Goal: Entertainment & Leisure: Consume media (video, audio)

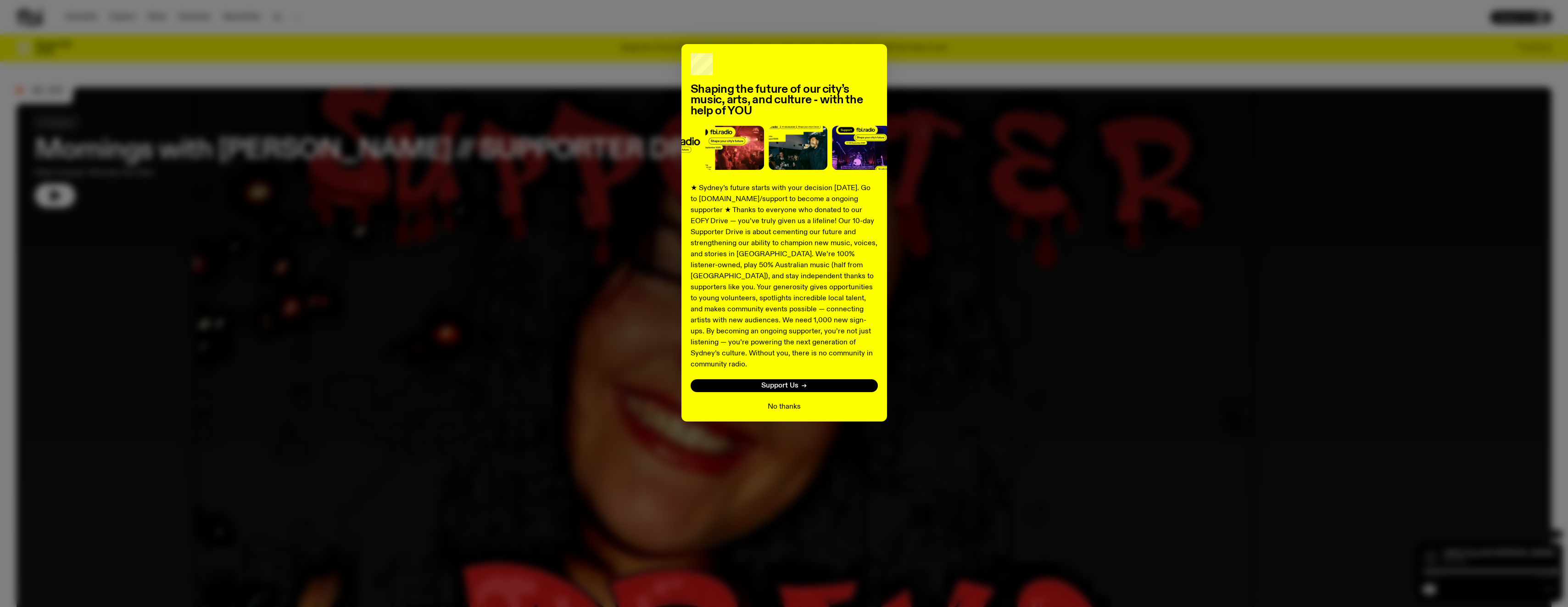
click at [780, 401] on button "No thanks" at bounding box center [784, 407] width 33 height 11
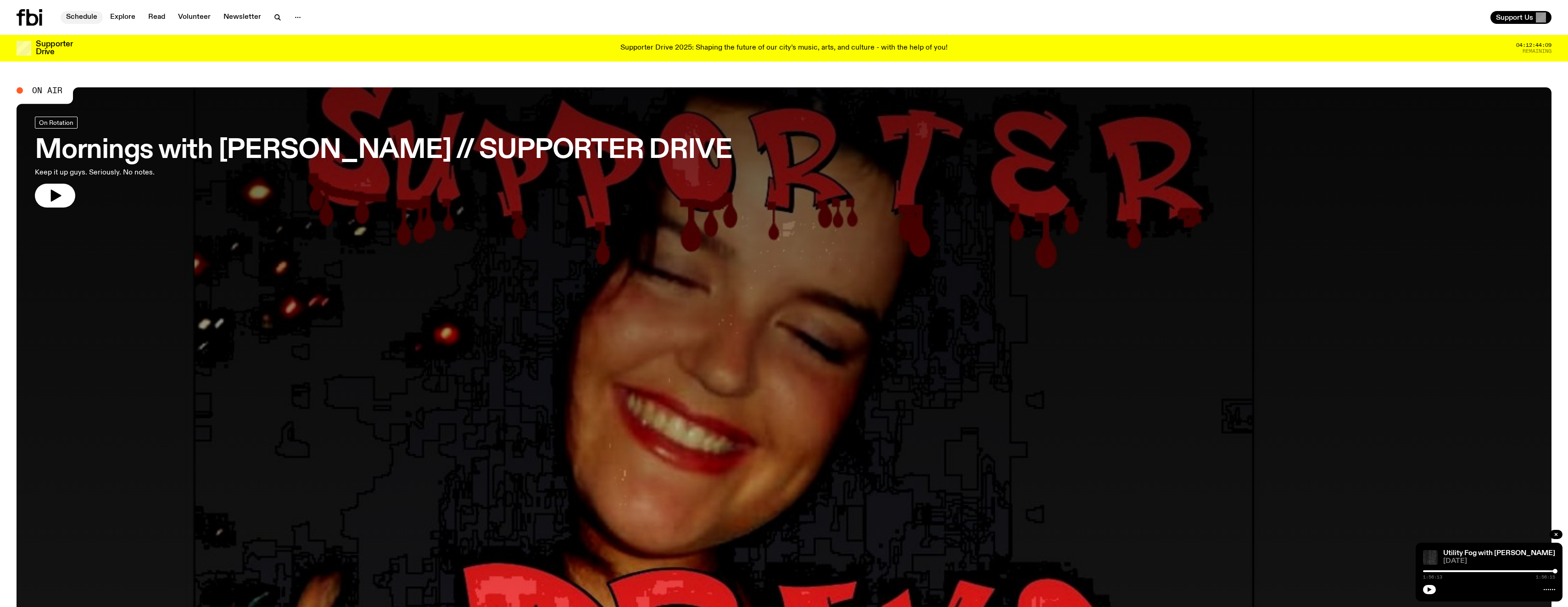
click at [89, 14] on link "Schedule" at bounding box center [81, 18] width 42 height 13
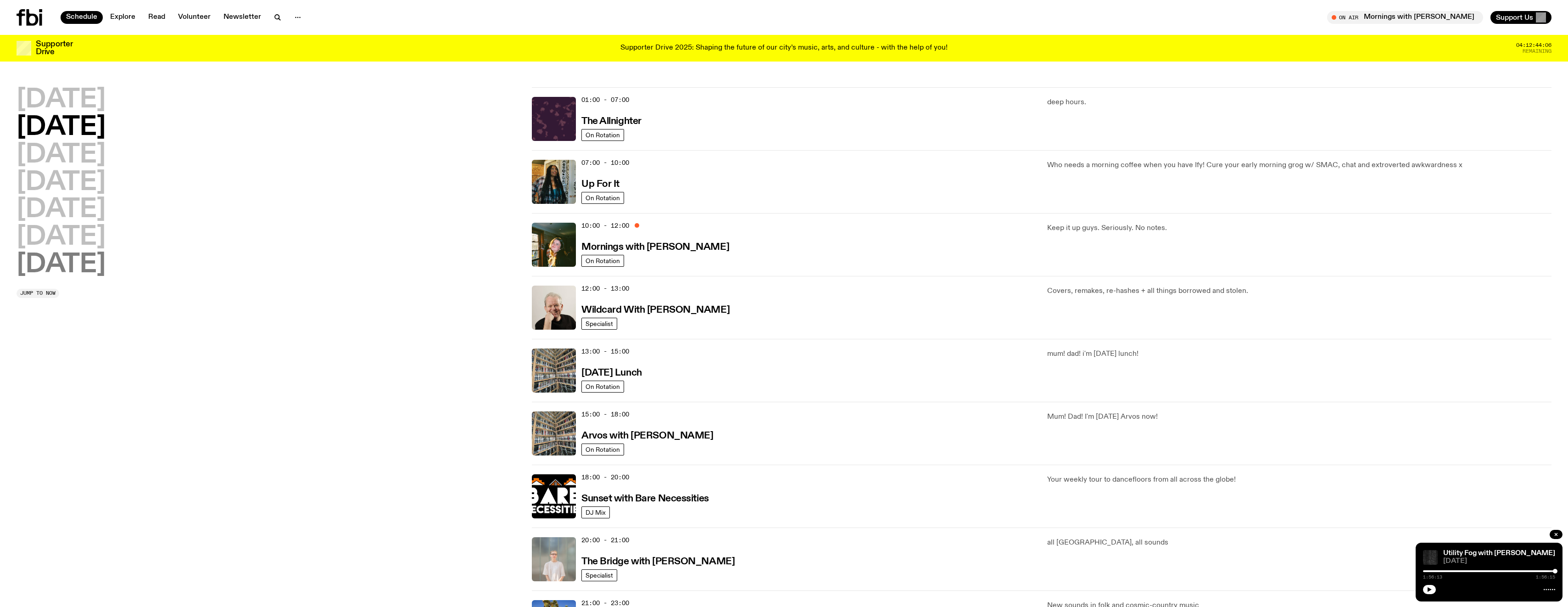
click at [78, 263] on h2 "[DATE]" at bounding box center [60, 265] width 89 height 26
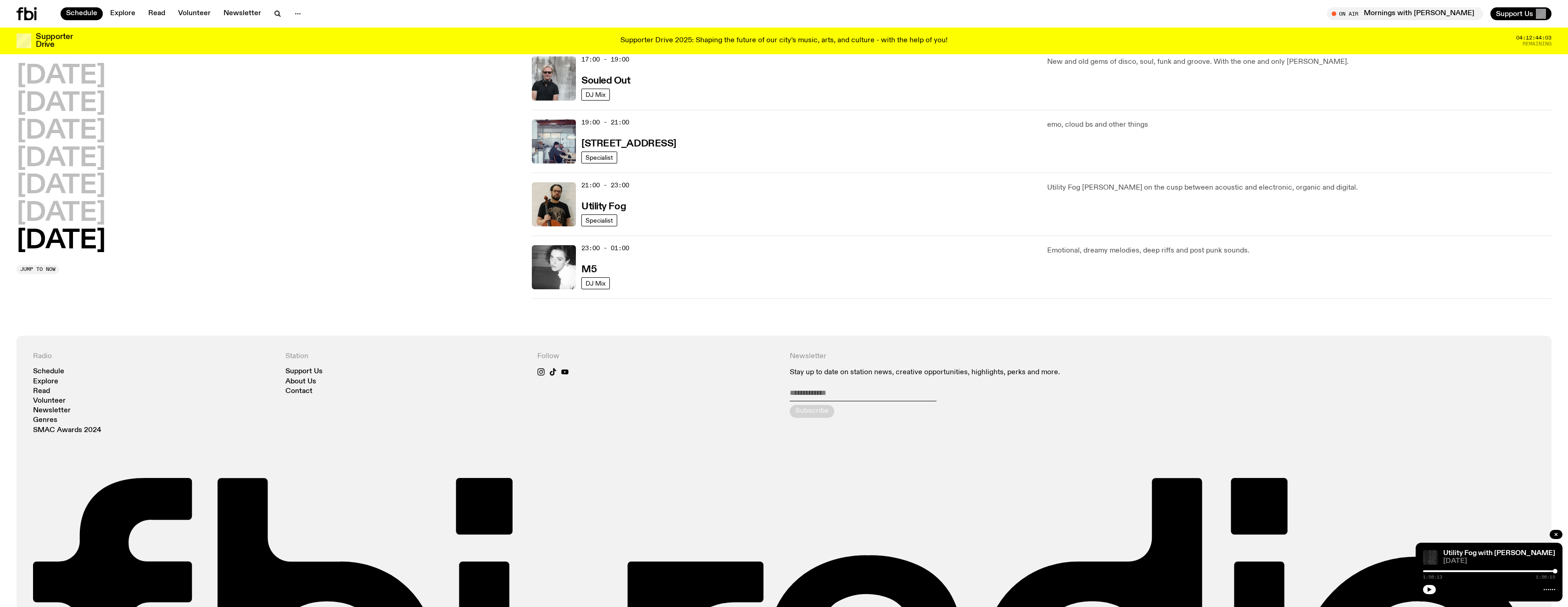
scroll to position [602, 0]
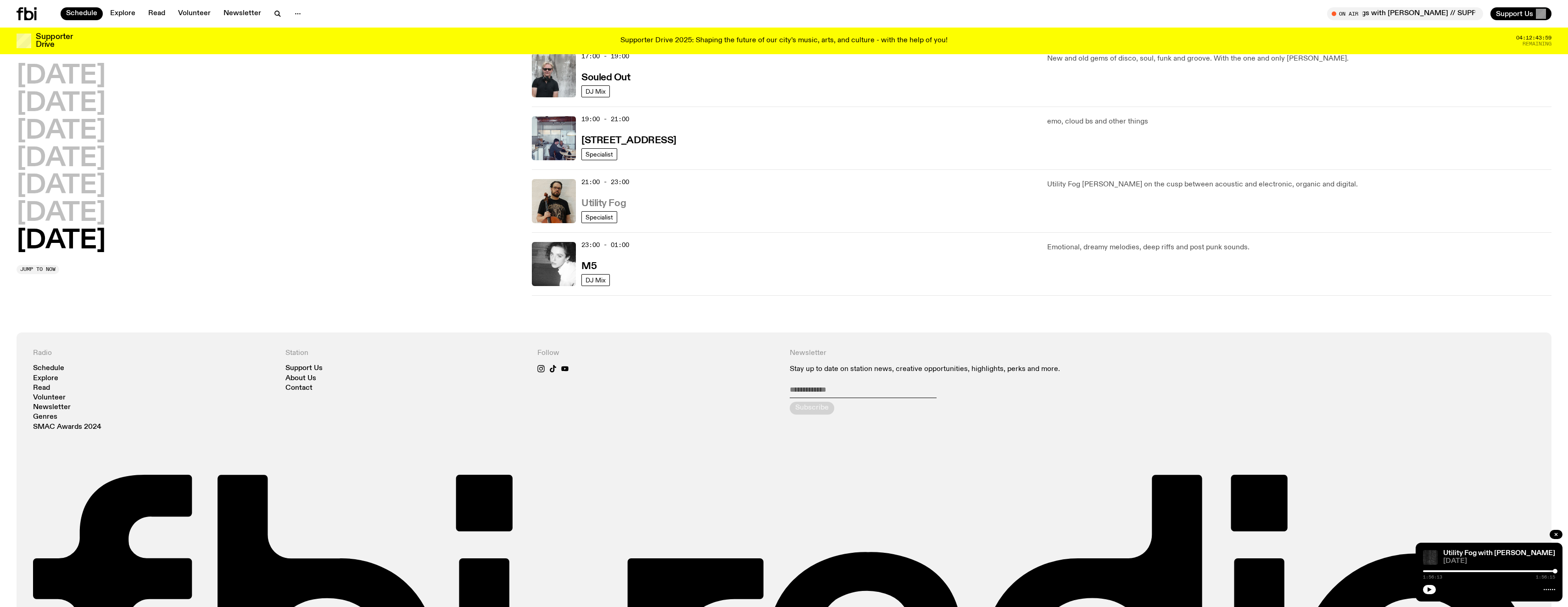
click at [613, 199] on h3 "Utility Fog" at bounding box center [603, 204] width 45 height 10
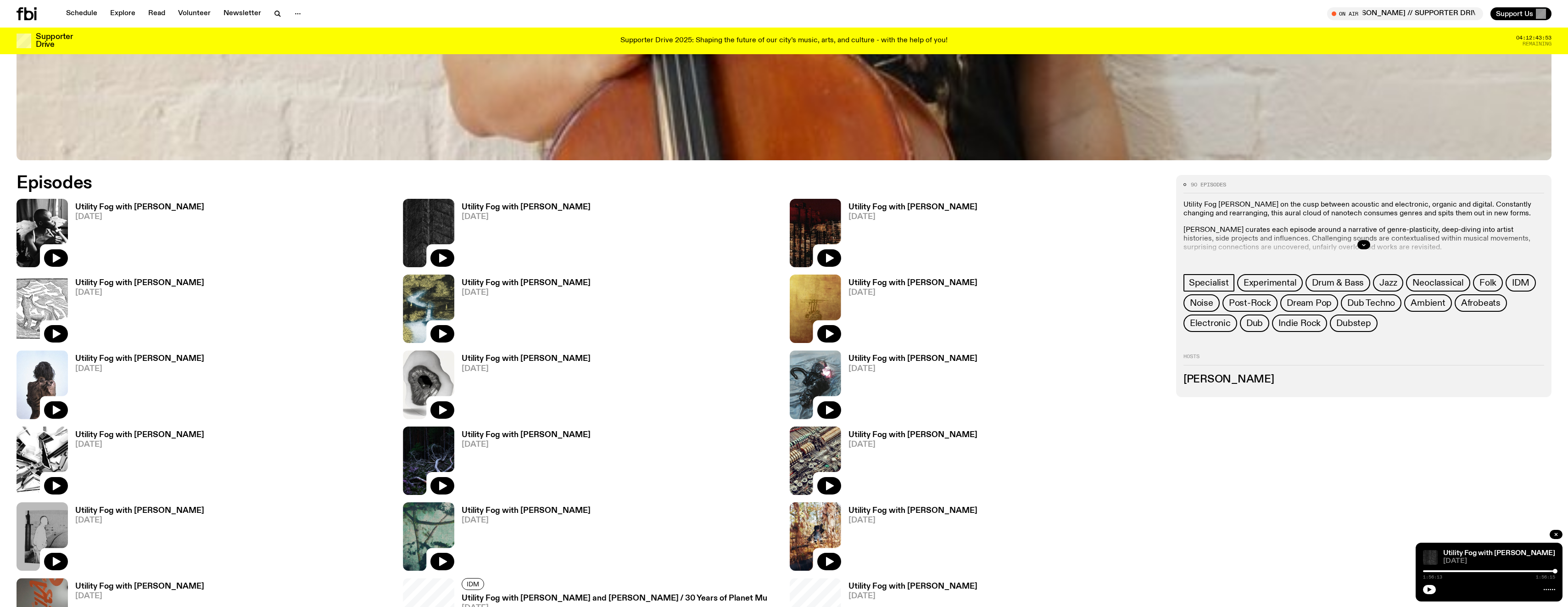
scroll to position [829, 0]
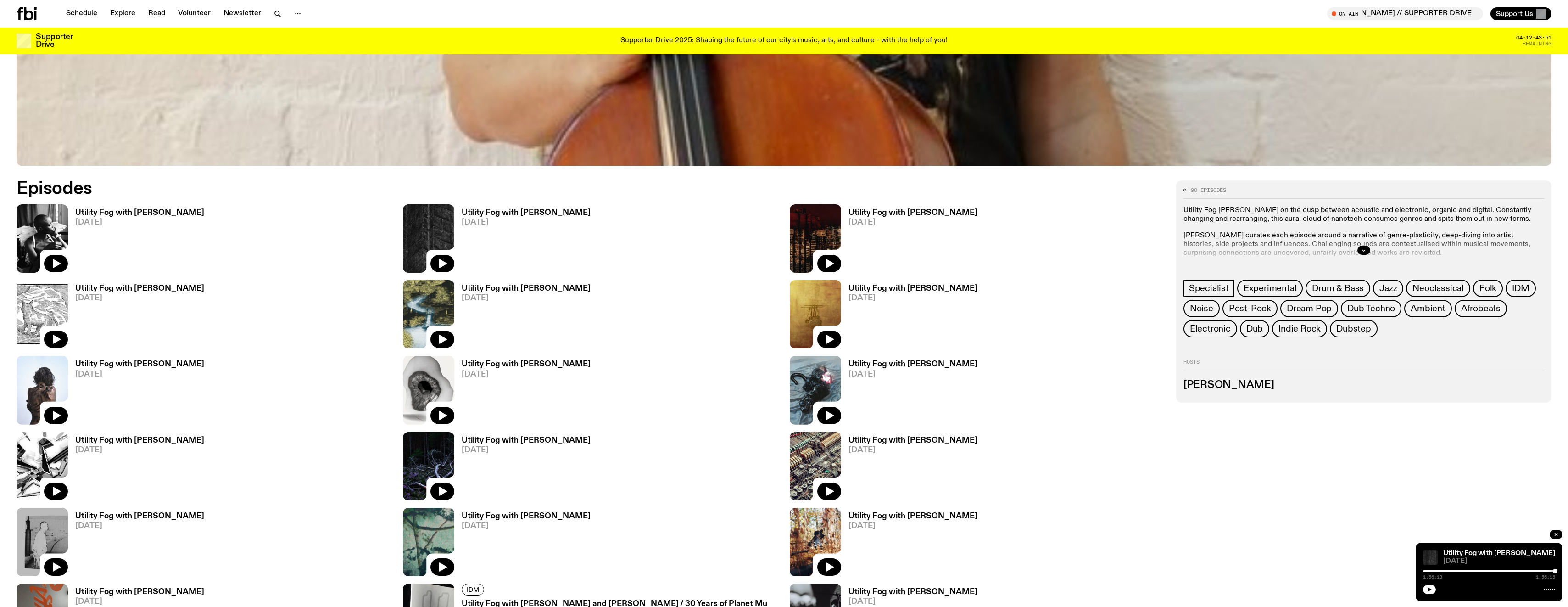
click at [143, 211] on h3 "Utility Fog with [PERSON_NAME]" at bounding box center [139, 213] width 129 height 8
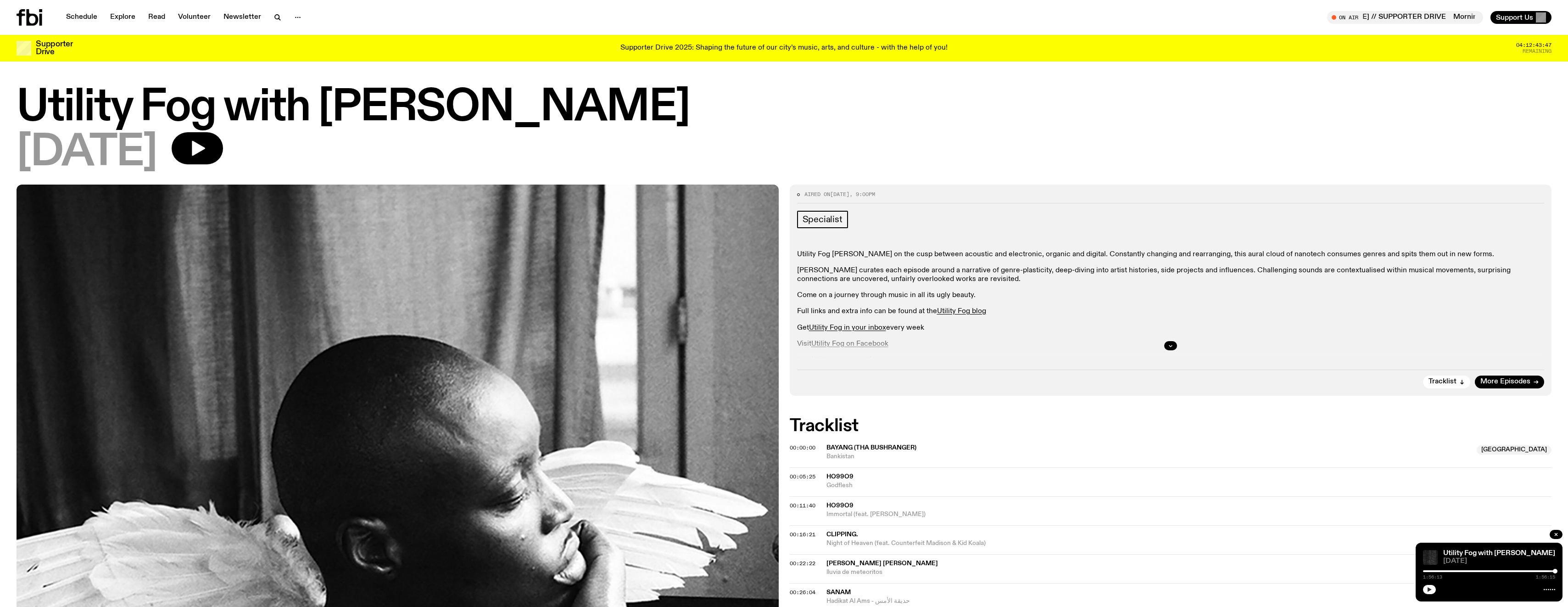
click at [1429, 589] on icon "button" at bounding box center [1429, 589] width 4 height 5
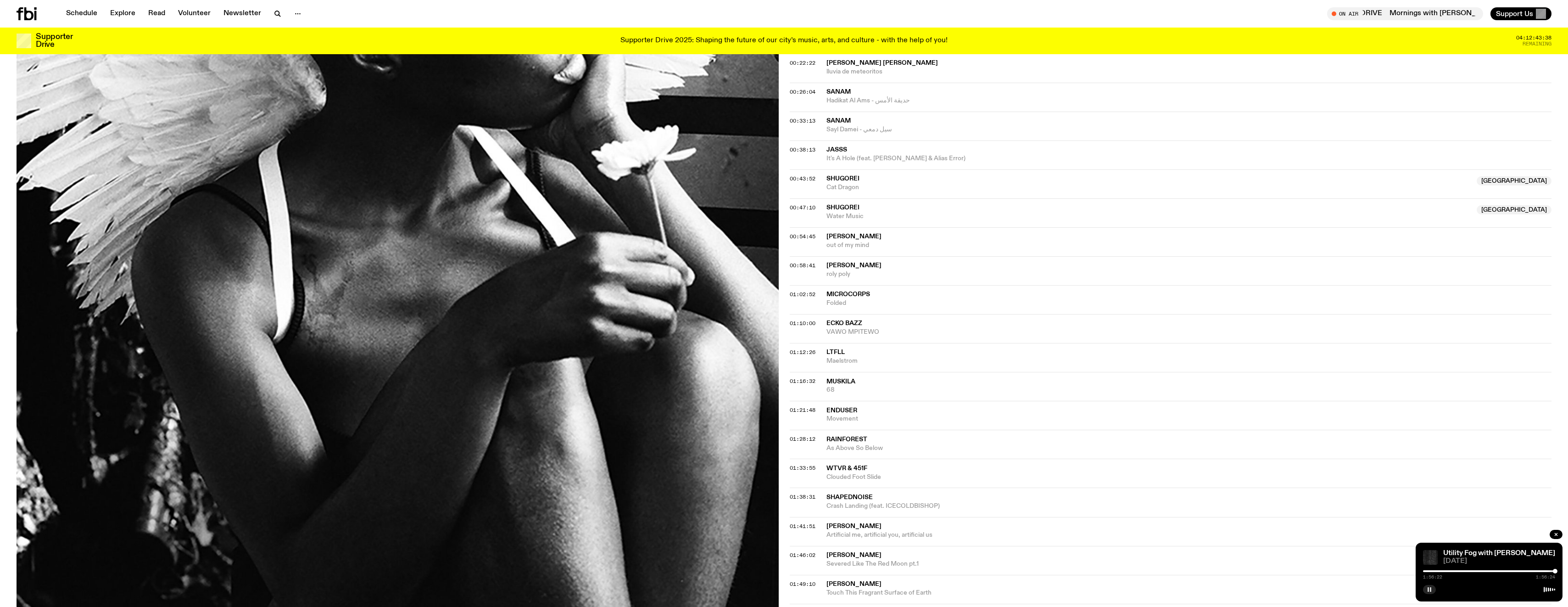
scroll to position [494, 0]
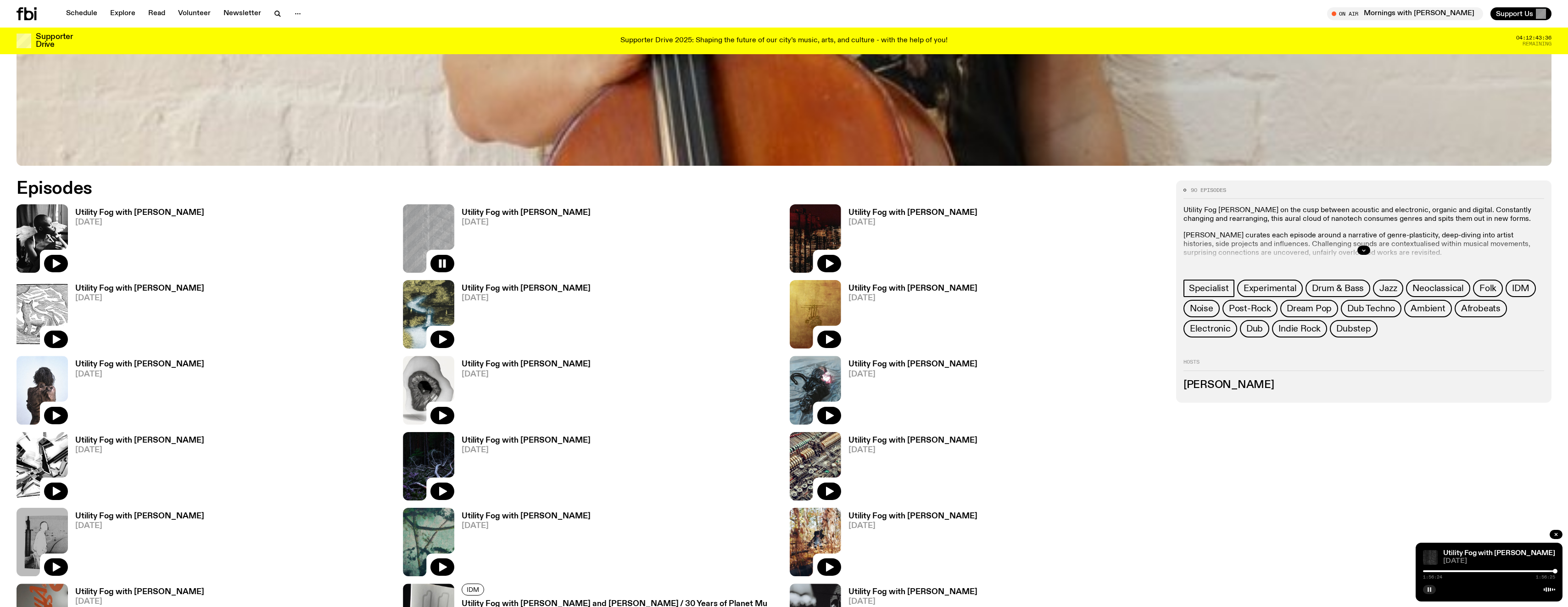
scroll to position [881, 0]
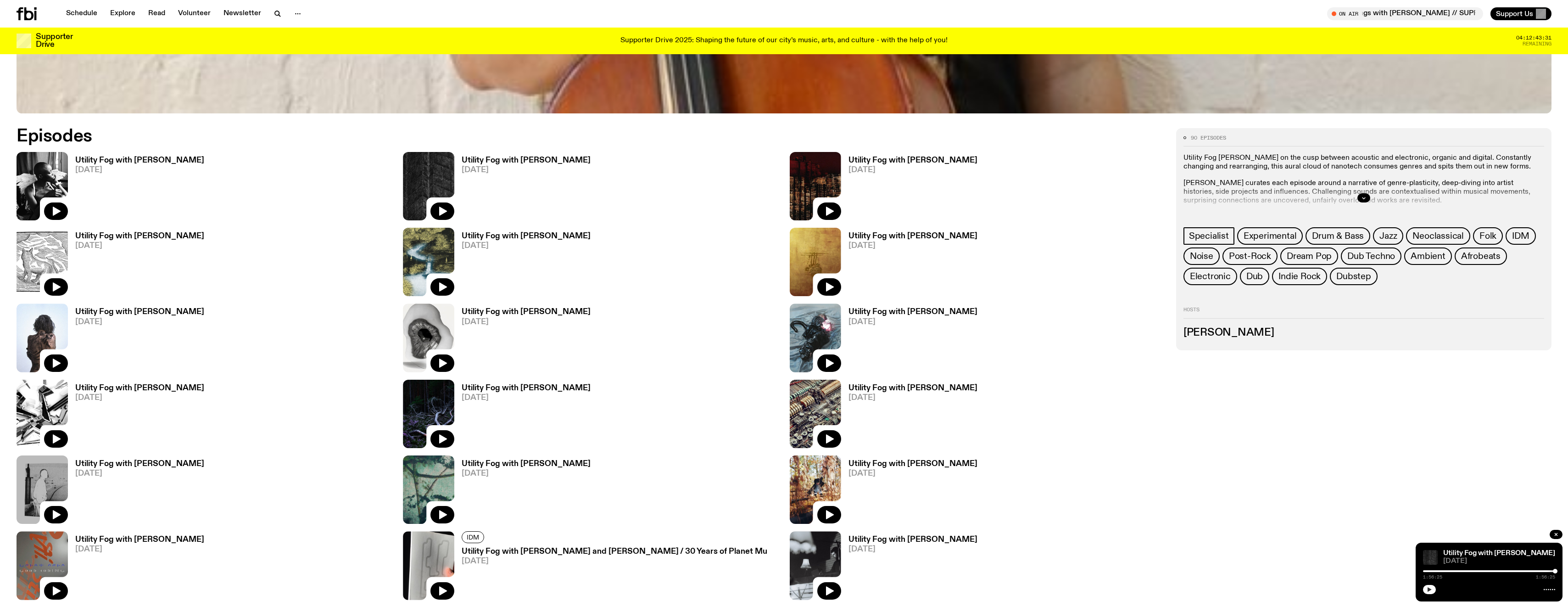
click at [143, 155] on div "Utility Fog with [PERSON_NAME] [DATE]" at bounding box center [136, 185] width 136 height 68
click at [1429, 589] on icon "button" at bounding box center [1429, 589] width 4 height 5
click at [104, 160] on h3 "Utility Fog with [PERSON_NAME]" at bounding box center [139, 160] width 129 height 8
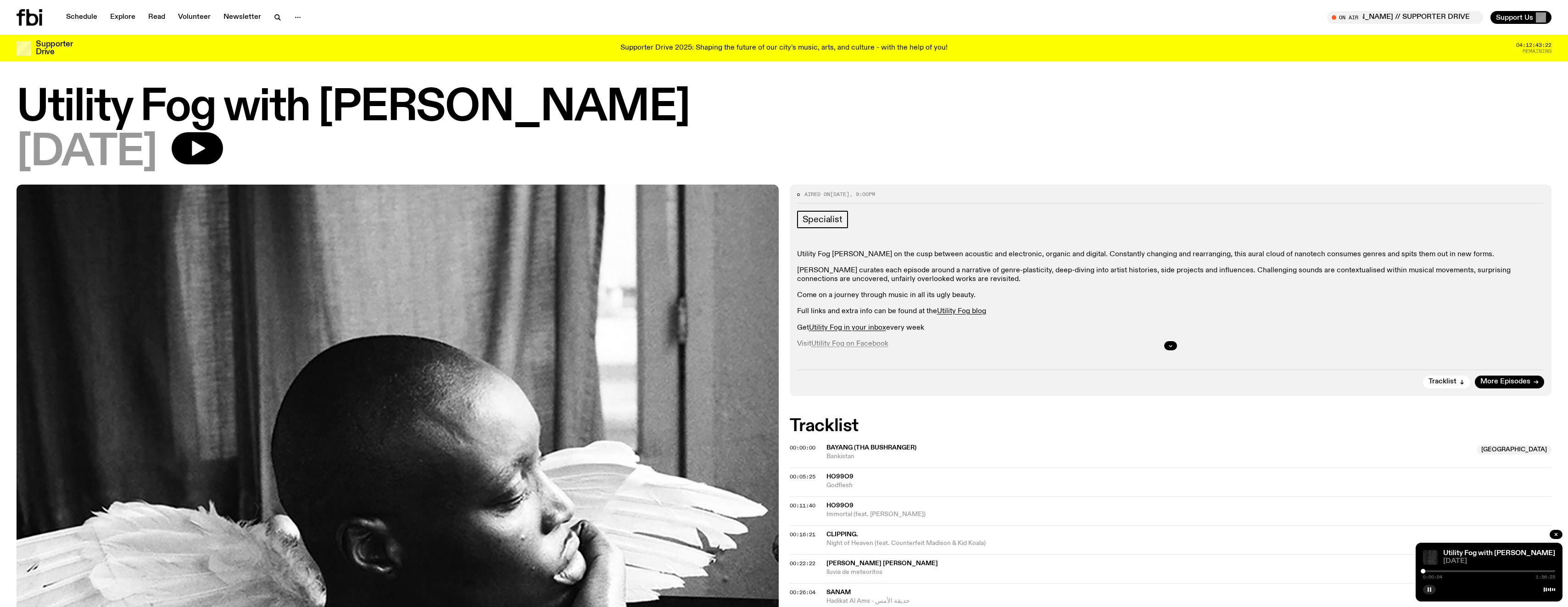
click at [1428, 588] on rect "button" at bounding box center [1428, 589] width 1 height 5
click at [1427, 589] on icon "button" at bounding box center [1429, 589] width 5 height 5
click at [1427, 588] on icon "button" at bounding box center [1429, 589] width 5 height 5
click at [840, 446] on span "BAYANG (tha Bushranger)" at bounding box center [871, 447] width 90 height 6
click at [207, 142] on icon "button" at bounding box center [197, 149] width 18 height 18
